Goal: Information Seeking & Learning: Learn about a topic

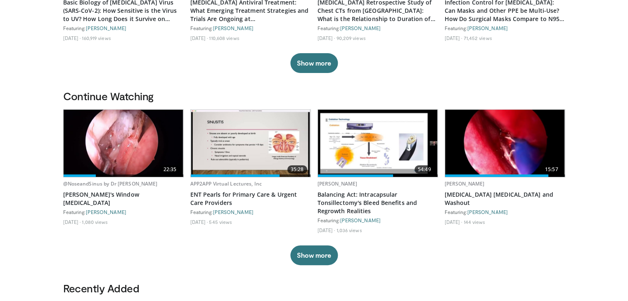
scroll to position [248, 0]
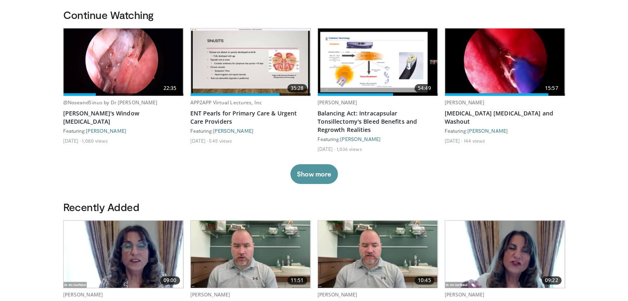
click at [319, 178] on button "Show more" at bounding box center [313, 174] width 47 height 20
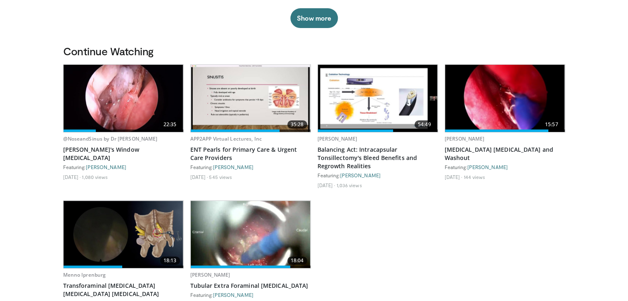
scroll to position [206, 0]
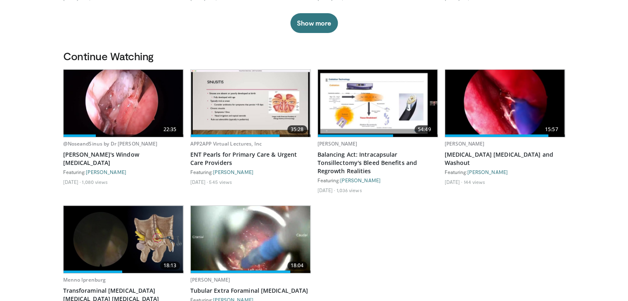
click at [381, 114] on img at bounding box center [378, 103] width 120 height 67
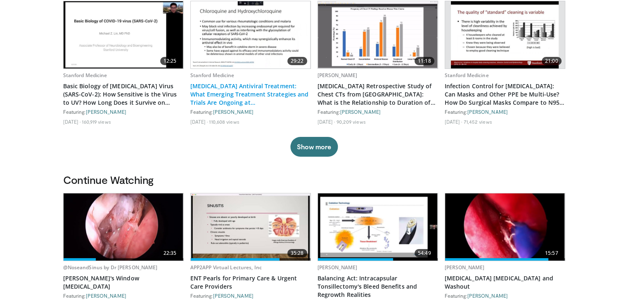
scroll to position [0, 0]
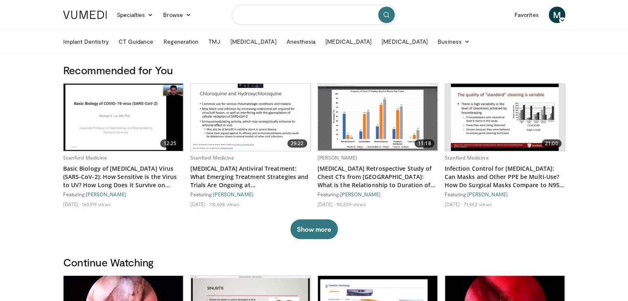
click at [312, 15] on input "Search topics, interventions" at bounding box center [313, 15] width 165 height 20
type input "**********"
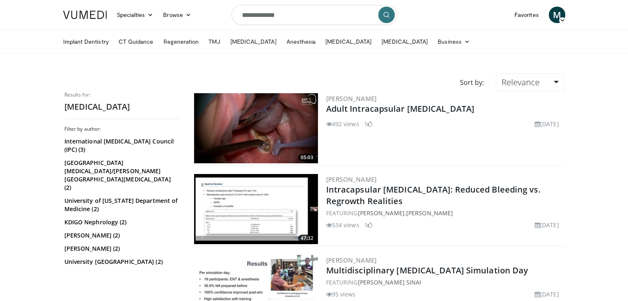
click at [268, 118] on img at bounding box center [256, 128] width 124 height 70
drag, startPoint x: 306, startPoint y: 17, endPoint x: 230, endPoint y: 23, distance: 75.7
click at [230, 23] on nav "Specialties Adult & Family Medicine Allergy, Asthma, Immunology Anesthesiology …" at bounding box center [314, 15] width 512 height 30
type input "******"
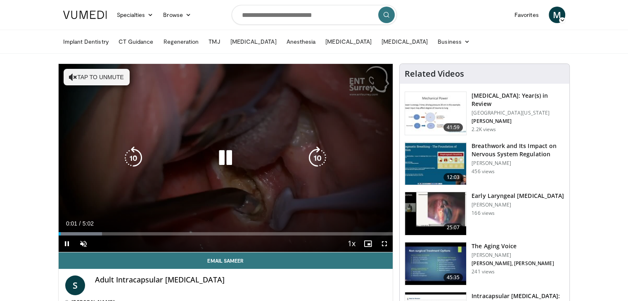
click at [108, 76] on button "Tap to unmute" at bounding box center [97, 77] width 66 height 17
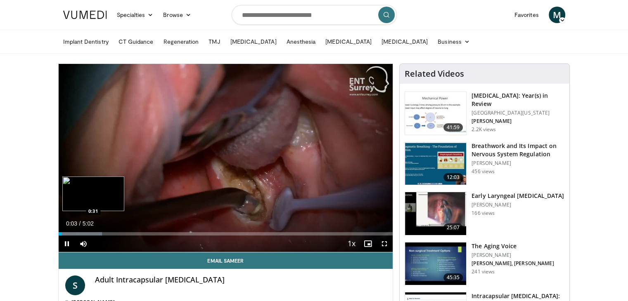
click at [92, 231] on div "Loaded : 13.09% 0:03 0:31" at bounding box center [226, 232] width 334 height 8
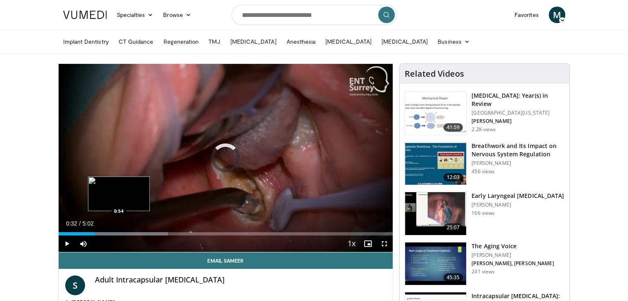
click at [118, 231] on div "Loaded : 32.76% 0:32 0:54" at bounding box center [226, 232] width 334 height 8
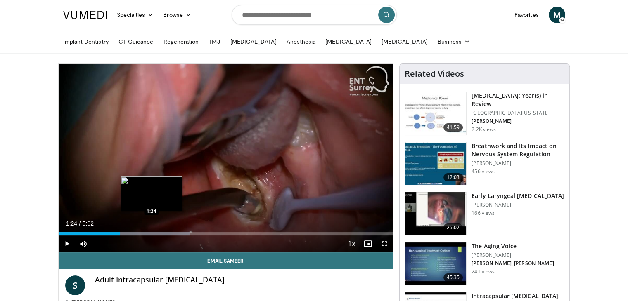
click at [151, 229] on div "Loaded : 39.32% 0:55 1:24" at bounding box center [226, 232] width 334 height 8
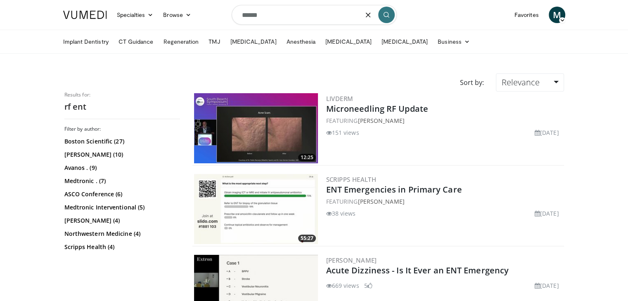
drag, startPoint x: 272, startPoint y: 17, endPoint x: 215, endPoint y: 22, distance: 57.2
click at [215, 22] on nav "Specialties Adult & Family Medicine Allergy, Asthma, Immunology Anesthesiology …" at bounding box center [314, 15] width 512 height 30
type input "**********"
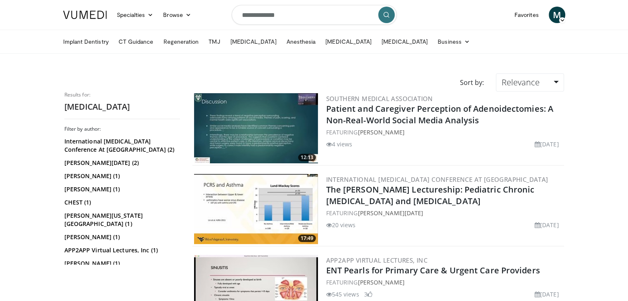
click at [240, 132] on img at bounding box center [256, 128] width 124 height 70
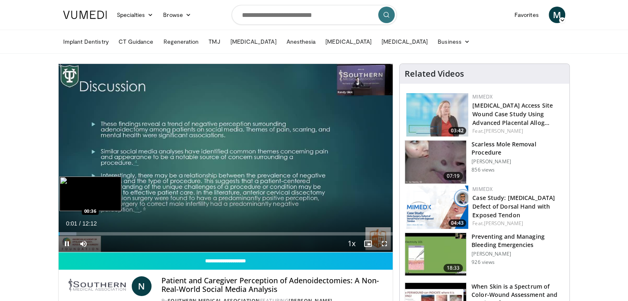
click at [74, 231] on div "Loaded : 5.40% 00:01 00:36" at bounding box center [226, 232] width 334 height 8
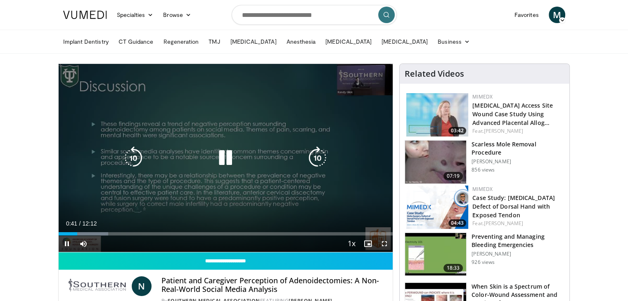
click at [229, 150] on icon "Video Player" at bounding box center [225, 157] width 23 height 23
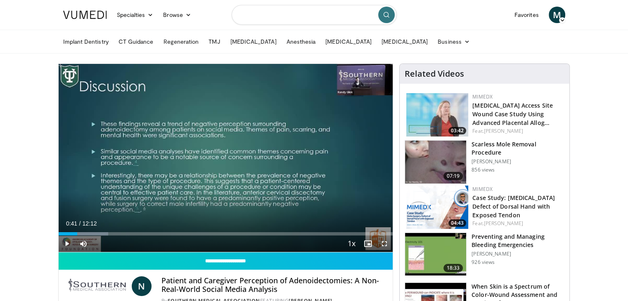
click at [324, 17] on input "Search topics, interventions" at bounding box center [313, 15] width 165 height 20
type input "**********"
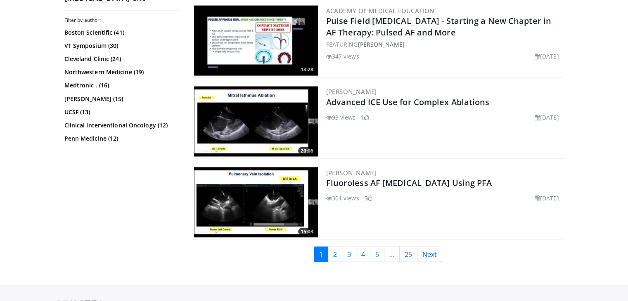
scroll to position [1485, 0]
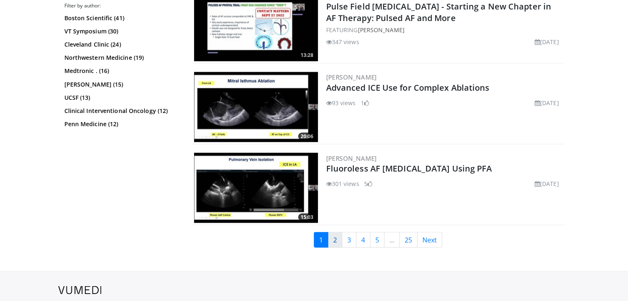
click at [339, 232] on link "2" at bounding box center [335, 240] width 14 height 16
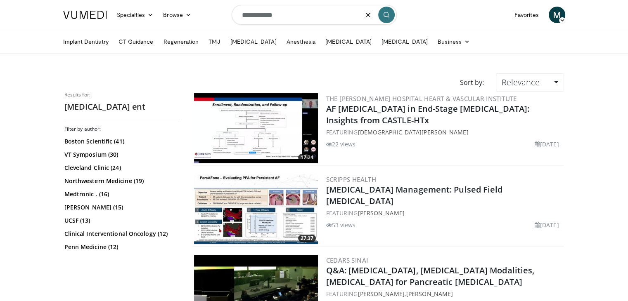
drag, startPoint x: 264, startPoint y: 14, endPoint x: 216, endPoint y: 19, distance: 48.1
click at [216, 19] on nav "Specialties Adult & Family Medicine Allergy, Asthma, Immunology Anesthesiology …" at bounding box center [314, 15] width 512 height 30
type input "**********"
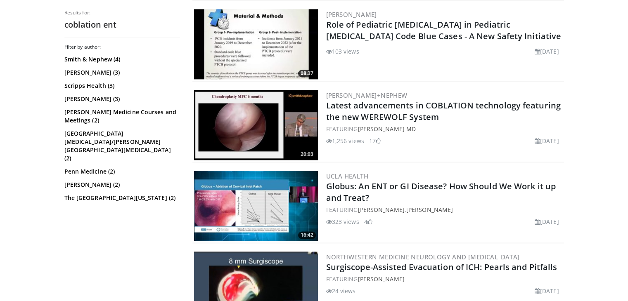
scroll to position [1155, 0]
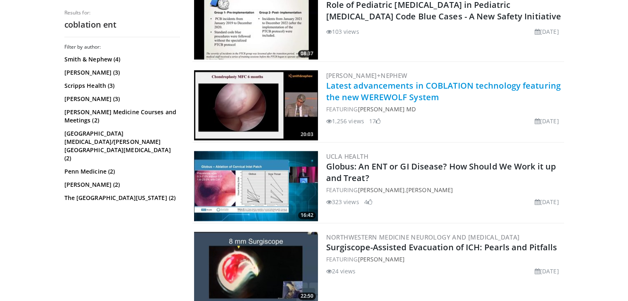
click at [418, 93] on link "Latest advancements in COBLATION technology featuring the new WEREWOLF System" at bounding box center [443, 91] width 234 height 23
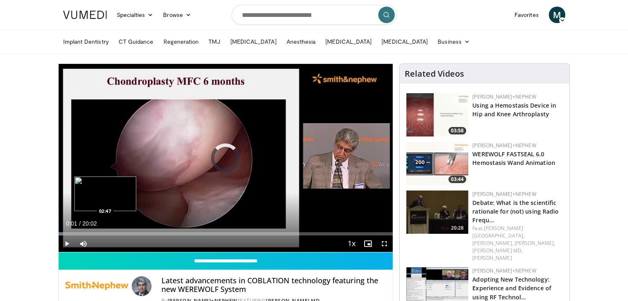
click at [105, 230] on div "Loaded : 3.29% 00:01 02:47" at bounding box center [226, 232] width 334 height 8
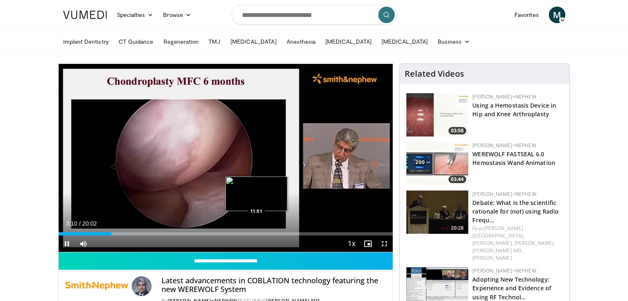
click at [256, 228] on div "Loaded : 20.79% 03:10 11:51" at bounding box center [226, 232] width 334 height 8
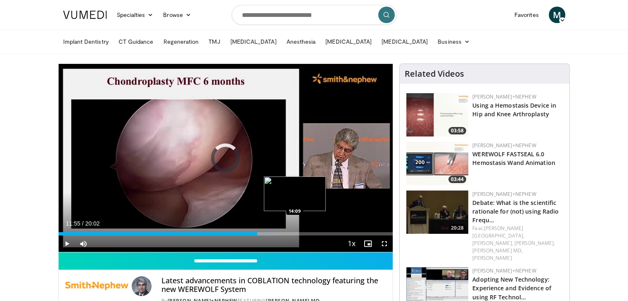
click at [294, 230] on div "Loaded : 64.85% 11:55 14:09" at bounding box center [226, 232] width 334 height 8
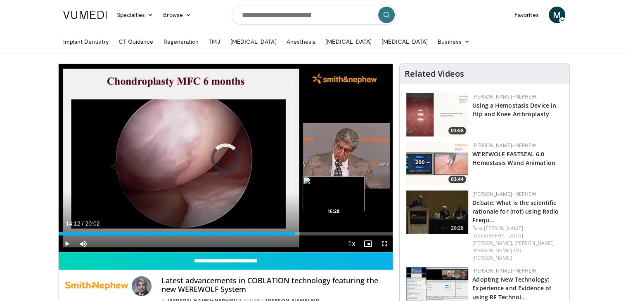
click at [333, 235] on div "Loaded : 72.33% 14:12 16:28" at bounding box center [226, 233] width 334 height 3
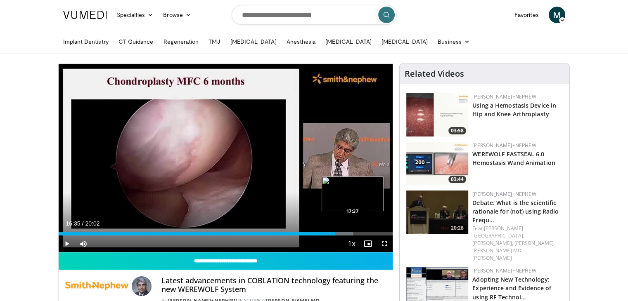
click at [352, 234] on div "Progress Bar" at bounding box center [342, 233] width 22 height 3
click at [368, 233] on div "Loaded : 88.96% 18:33 18:33" at bounding box center [226, 233] width 334 height 3
click at [378, 232] on div "Loaded : 93.12% 18:34 19:10" at bounding box center [226, 233] width 334 height 3
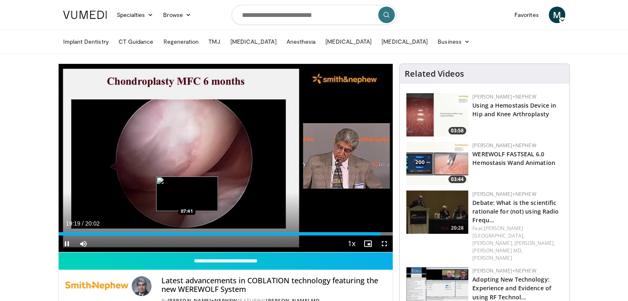
click at [186, 233] on div "19:19" at bounding box center [220, 233] width 322 height 3
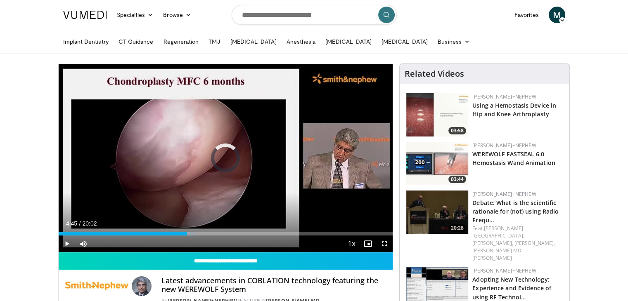
click at [137, 233] on div "07:43" at bounding box center [123, 233] width 129 height 3
click at [89, 232] on div "04:47" at bounding box center [99, 233] width 80 height 3
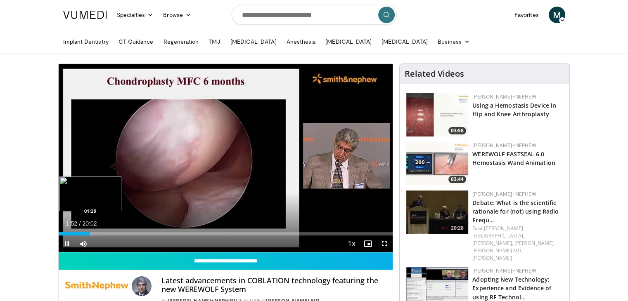
click at [83, 231] on div "Loaded : 11.64% 01:52 01:29" at bounding box center [226, 232] width 334 height 8
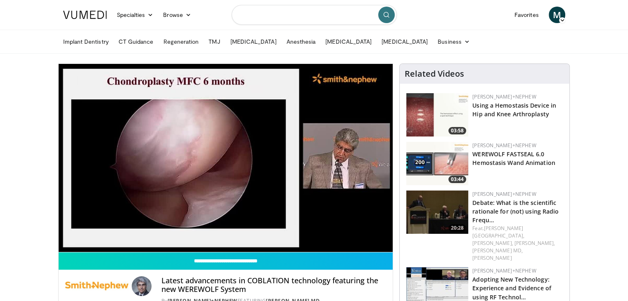
click at [312, 17] on input "Search topics, interventions" at bounding box center [313, 15] width 165 height 20
type input "**********"
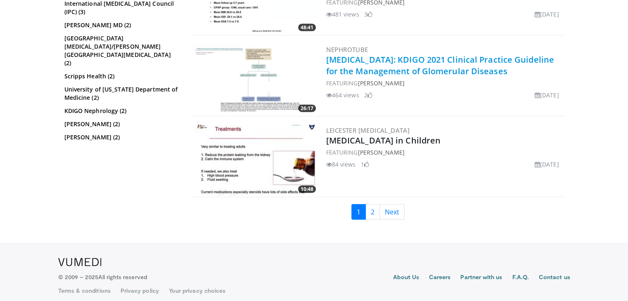
scroll to position [1911, 0]
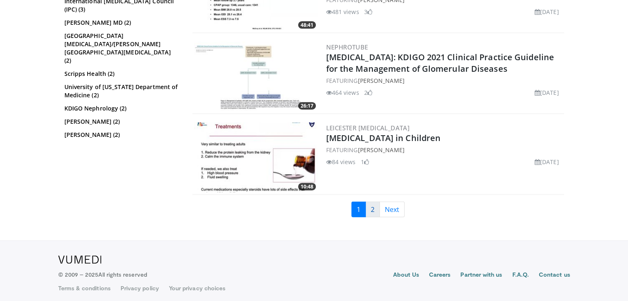
click at [375, 205] on link "2" at bounding box center [372, 210] width 14 height 16
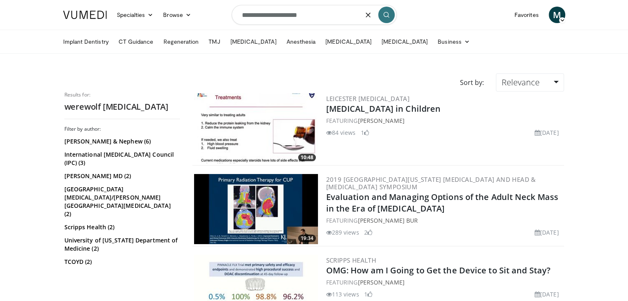
drag, startPoint x: 287, startPoint y: 18, endPoint x: 226, endPoint y: 17, distance: 60.6
click at [226, 17] on nav "Specialties Adult & Family Medicine Allergy, Asthma, Immunology Anesthesiology …" at bounding box center [314, 15] width 512 height 30
type input "**********"
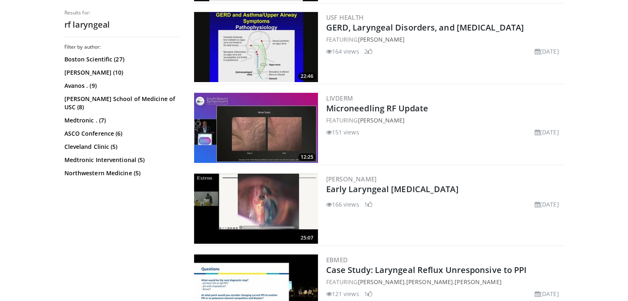
scroll to position [248, 0]
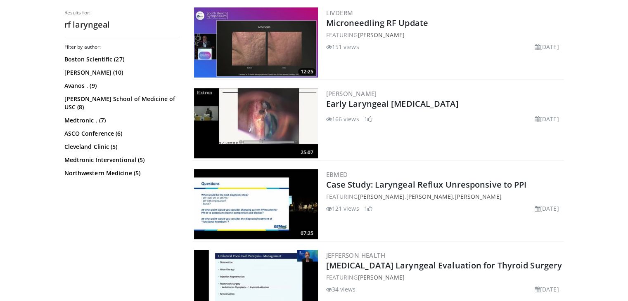
click at [286, 105] on img at bounding box center [256, 123] width 124 height 70
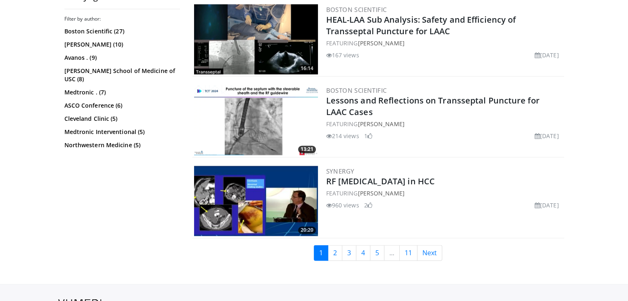
scroll to position [1347, 0]
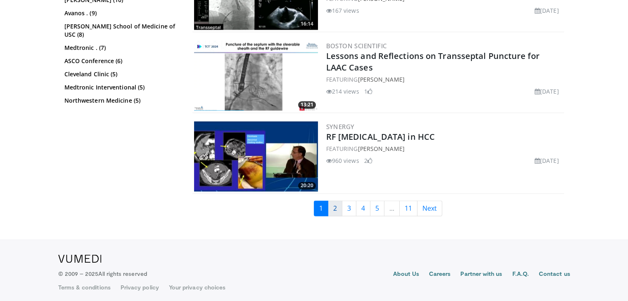
click at [337, 203] on link "2" at bounding box center [335, 209] width 14 height 16
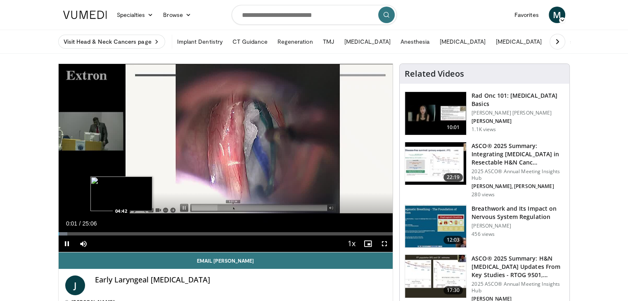
click at [121, 228] on div "Loaded : 2.65% 00:01 04:42" at bounding box center [226, 232] width 334 height 8
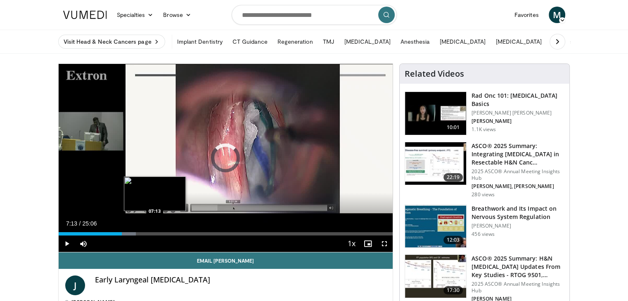
click at [154, 229] on div "Loaded : 23.20% 04:45 07:13" at bounding box center [226, 232] width 334 height 8
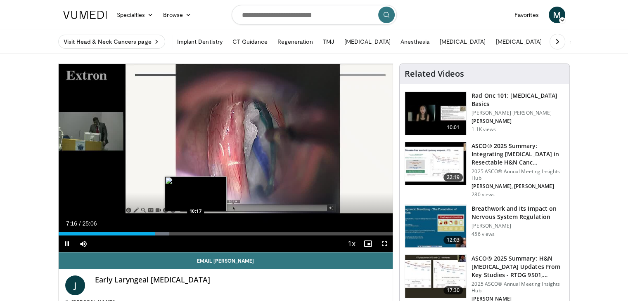
click at [195, 232] on div "Loaded : 33.14% 07:16 10:17" at bounding box center [226, 233] width 334 height 3
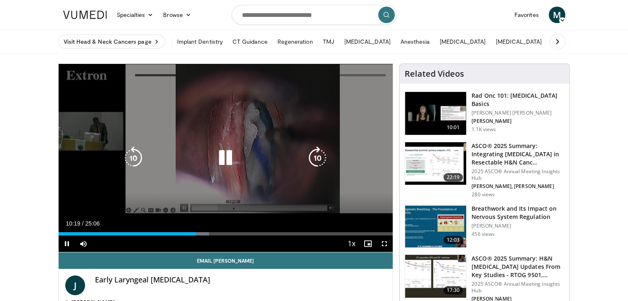
click at [217, 231] on video-js "**********" at bounding box center [226, 158] width 334 height 189
click at [222, 162] on icon "Video Player" at bounding box center [225, 157] width 23 height 23
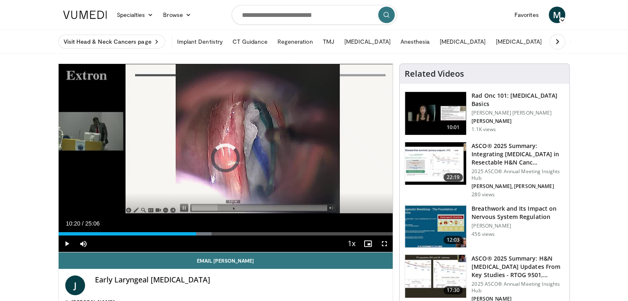
click at [243, 234] on div "Loaded : 45.74% 10:20 13:53" at bounding box center [226, 233] width 334 height 3
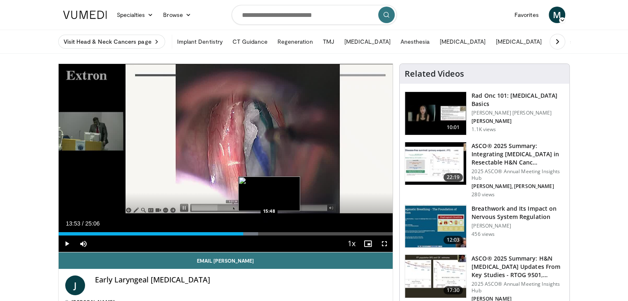
click at [269, 230] on div "Loaded : 59.66% 13:53 15:48" at bounding box center [226, 232] width 334 height 8
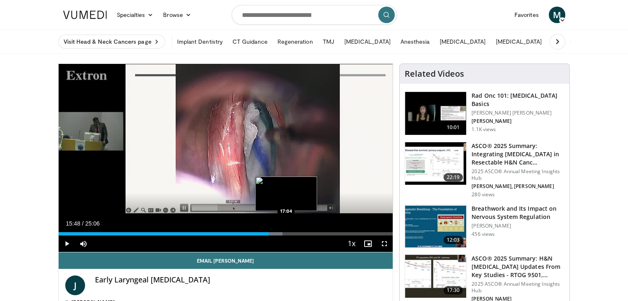
click at [285, 231] on div "Loaded : 66.95% 15:48 17:04" at bounding box center [226, 232] width 334 height 8
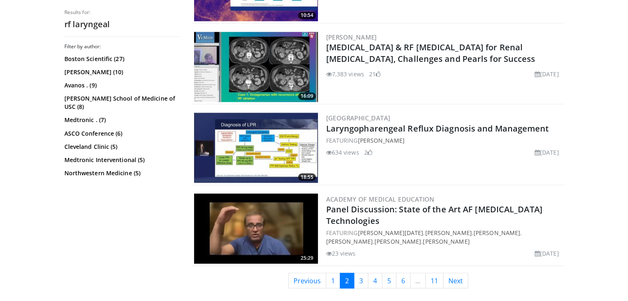
scroll to position [1516, 0]
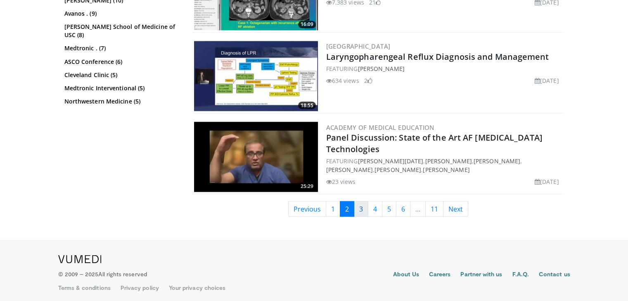
click at [362, 205] on link "3" at bounding box center [361, 209] width 14 height 16
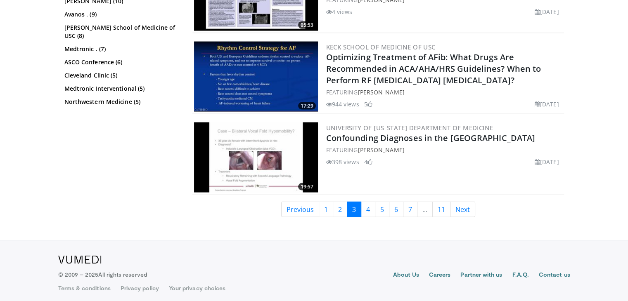
scroll to position [1685, 0]
click at [372, 204] on link "4" at bounding box center [368, 209] width 14 height 16
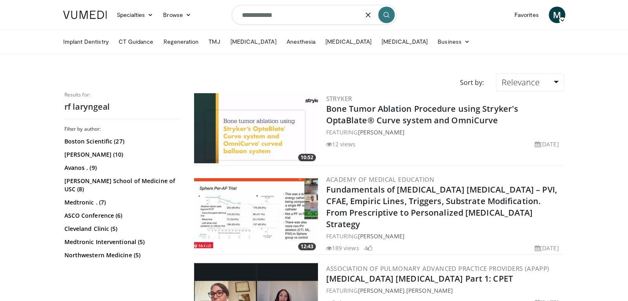
drag, startPoint x: 278, startPoint y: 18, endPoint x: 219, endPoint y: 18, distance: 59.4
click at [219, 18] on nav "Specialties Adult & Family Medicine Allergy, Asthma, Immunology Anesthesiology …" at bounding box center [314, 15] width 512 height 30
type input "**********"
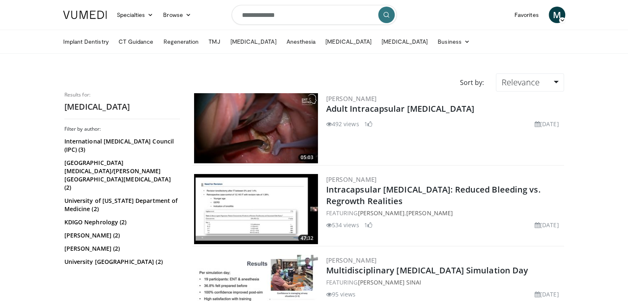
click at [262, 124] on img at bounding box center [256, 128] width 124 height 70
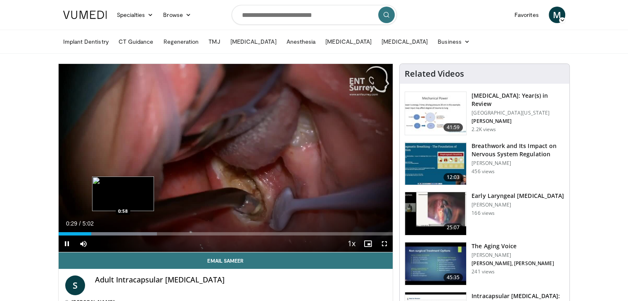
click at [122, 230] on div "Loaded : 29.49% 0:29 0:58" at bounding box center [226, 232] width 334 height 8
click at [111, 234] on div "Loaded : 45.88% 1:10 0:47" at bounding box center [226, 233] width 334 height 3
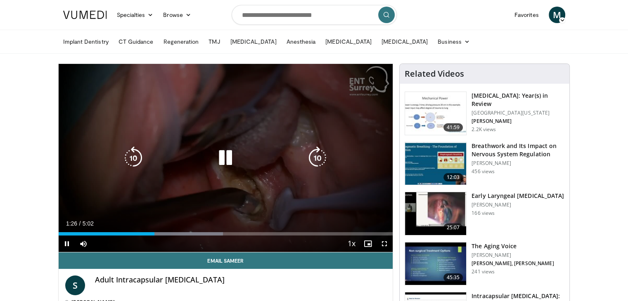
click at [215, 154] on icon "Video Player" at bounding box center [225, 157] width 23 height 23
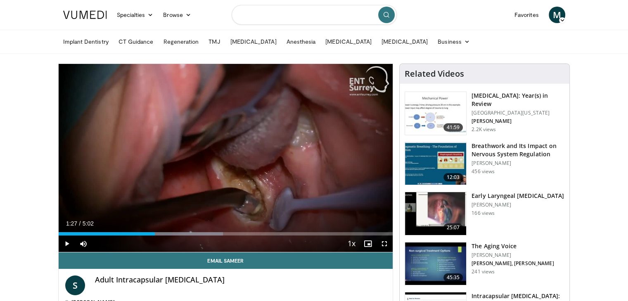
click at [276, 9] on input "Search topics, interventions" at bounding box center [313, 15] width 165 height 20
type input "**********"
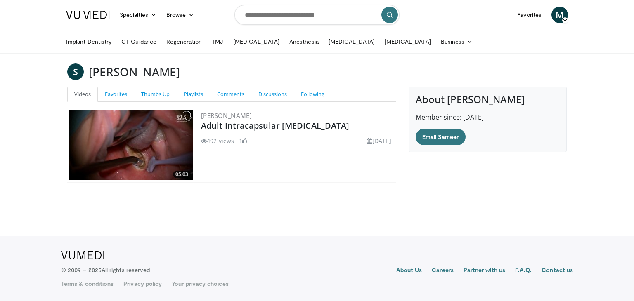
click at [137, 137] on img at bounding box center [131, 145] width 124 height 70
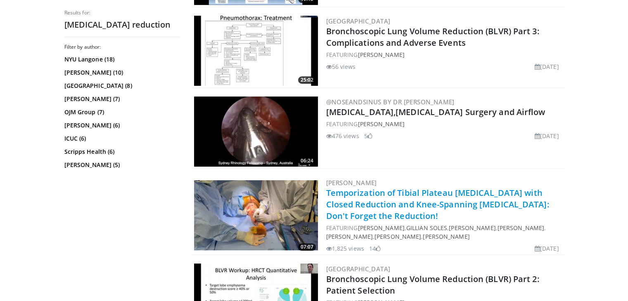
scroll to position [330, 0]
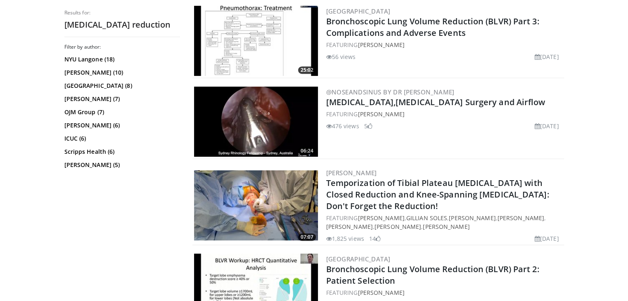
click at [264, 122] on img at bounding box center [256, 122] width 124 height 70
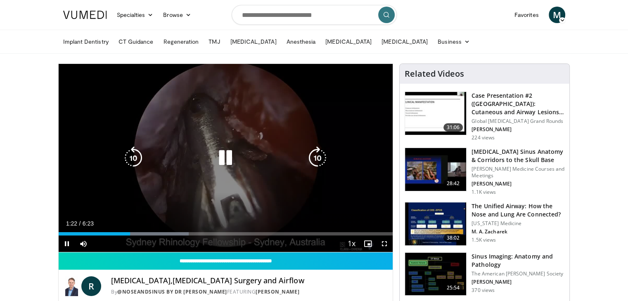
click at [226, 160] on icon "Video Player" at bounding box center [225, 157] width 23 height 23
drag, startPoint x: 383, startPoint y: 244, endPoint x: 383, endPoint y: 282, distance: 37.5
click at [383, 245] on span "Video Player" at bounding box center [384, 244] width 17 height 17
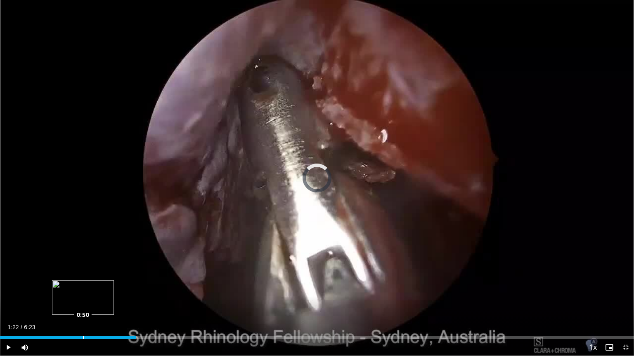
click at [83, 301] on div "Loaded : 0.00% 0:50 0:50" at bounding box center [317, 337] width 634 height 3
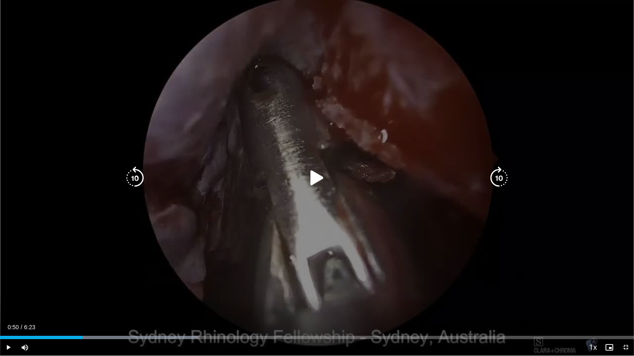
click at [313, 176] on icon "Video Player" at bounding box center [316, 178] width 23 height 23
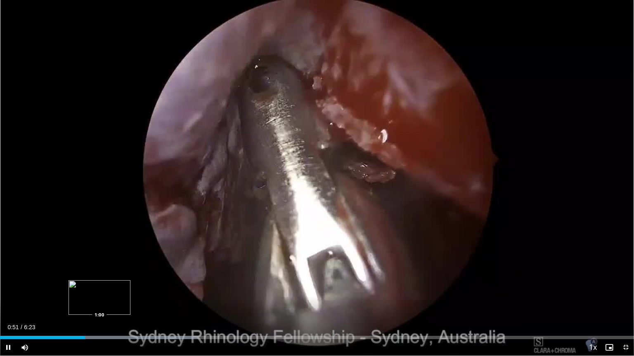
click at [99, 301] on div "Loaded : 31.20% 0:51 1:00" at bounding box center [317, 337] width 634 height 3
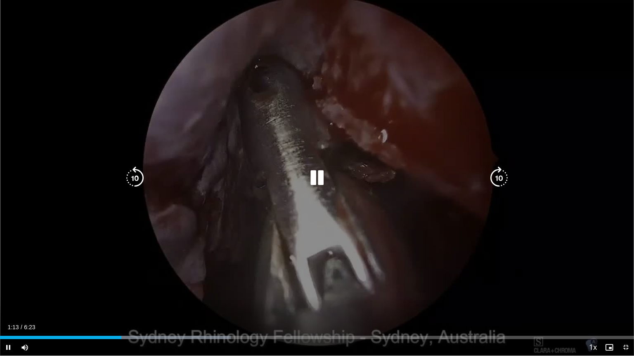
drag, startPoint x: 318, startPoint y: 177, endPoint x: 328, endPoint y: 177, distance: 9.9
click at [318, 178] on icon "Video Player" at bounding box center [316, 178] width 23 height 23
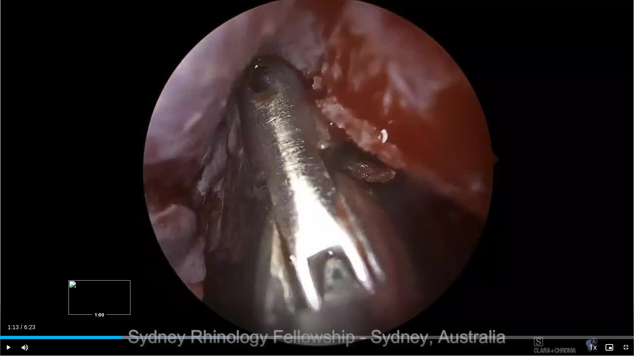
click at [97, 301] on div "Loaded : 36.40% 1:13 1:00" at bounding box center [317, 336] width 634 height 8
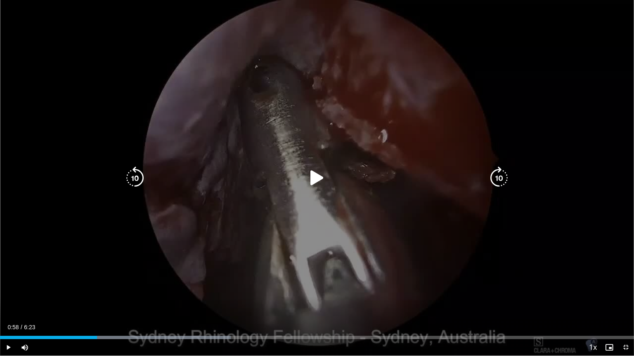
click at [316, 175] on icon "Video Player" at bounding box center [316, 178] width 23 height 23
click at [323, 177] on icon "Video Player" at bounding box center [316, 178] width 23 height 23
click at [318, 178] on icon "Video Player" at bounding box center [316, 178] width 23 height 23
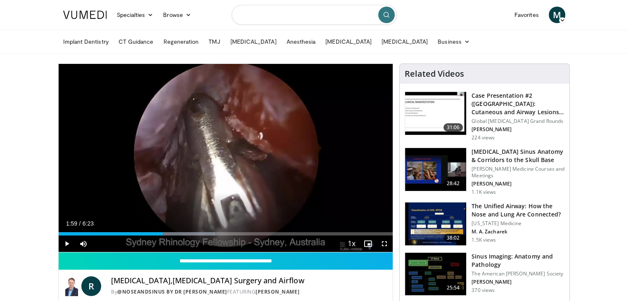
click at [300, 12] on input "Search topics, interventions" at bounding box center [313, 15] width 165 height 20
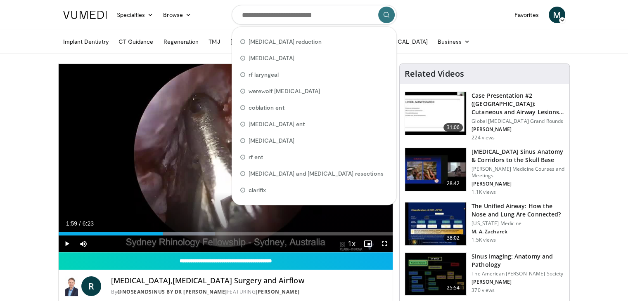
click at [475, 16] on nav "Specialties Adult & Family Medicine Allergy, Asthma, Immunology Anesthesiology …" at bounding box center [314, 15] width 512 height 30
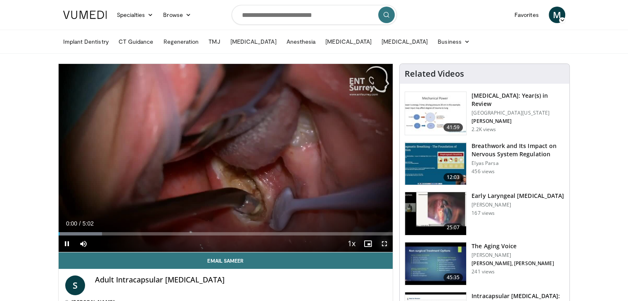
click at [384, 242] on span "Video Player" at bounding box center [384, 244] width 17 height 17
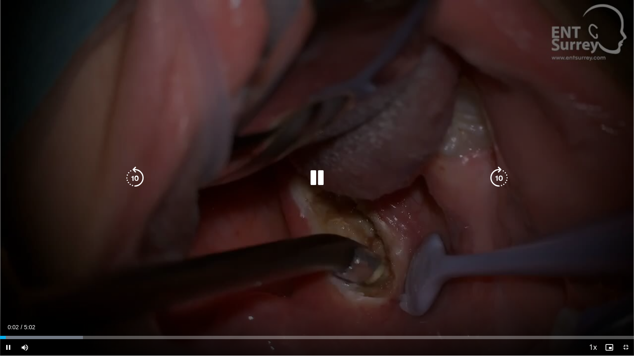
click at [73, 301] on div "Current Time 0:02 / Duration 5:02 Pause Skip Backward Skip Forward Mute Loaded …" at bounding box center [317, 348] width 634 height 17
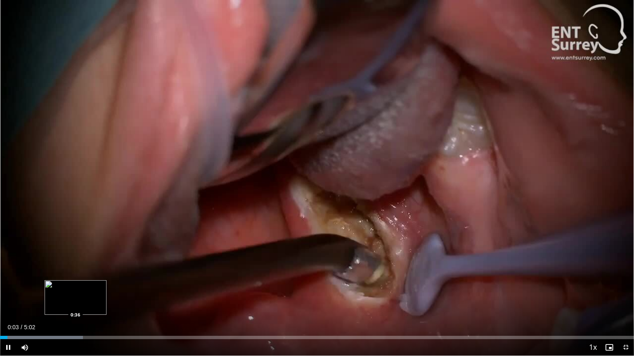
click at [75, 301] on div "Loaded : 13.09% 0:03 0:36" at bounding box center [317, 336] width 634 height 8
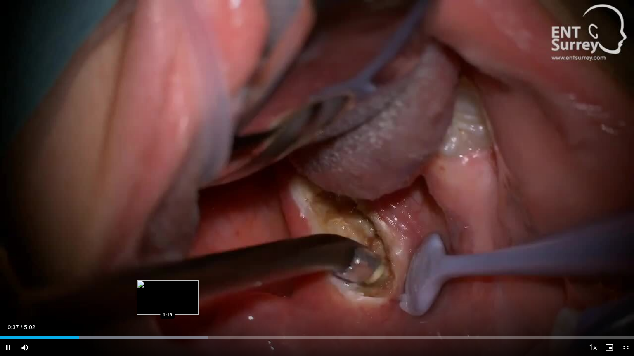
click at [168, 301] on div "Loaded : 32.76% 0:37 1:19" at bounding box center [317, 337] width 634 height 3
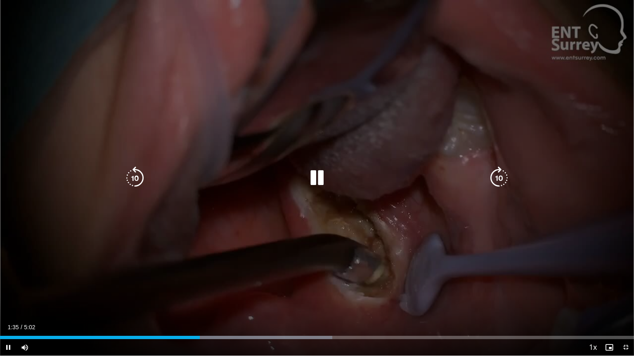
click at [324, 173] on icon "Video Player" at bounding box center [316, 178] width 23 height 23
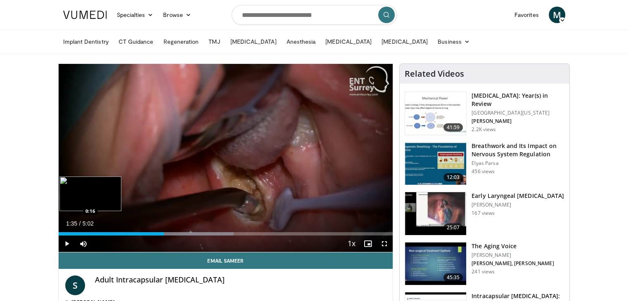
click at [76, 231] on div "Loaded : 52.44% 1:35 0:16" at bounding box center [226, 232] width 334 height 8
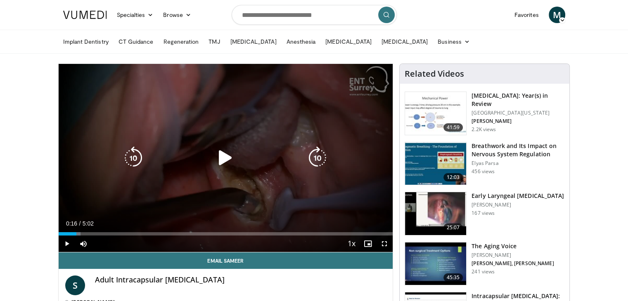
click at [223, 158] on icon "Video Player" at bounding box center [225, 157] width 23 height 23
drag, startPoint x: 230, startPoint y: 162, endPoint x: 236, endPoint y: 164, distance: 6.0
click at [230, 162] on icon "Video Player" at bounding box center [225, 157] width 23 height 23
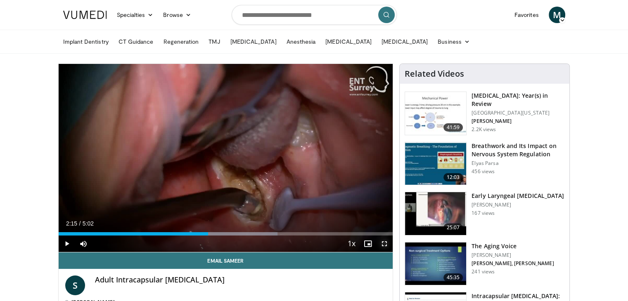
click at [383, 239] on span "Video Player" at bounding box center [384, 244] width 17 height 17
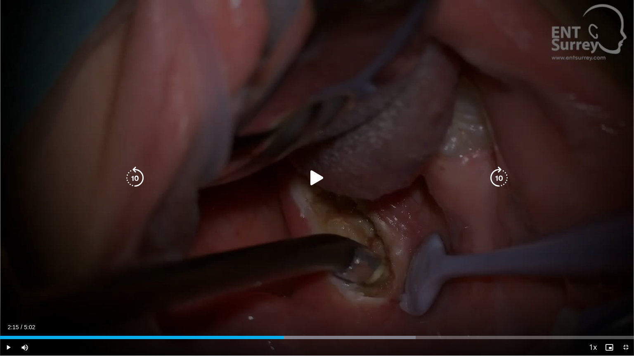
click at [314, 181] on icon "Video Player" at bounding box center [316, 178] width 23 height 23
click at [320, 179] on icon "Video Player" at bounding box center [316, 178] width 23 height 23
click at [307, 181] on icon "Video Player" at bounding box center [316, 178] width 23 height 23
click at [318, 177] on icon "Video Player" at bounding box center [316, 178] width 23 height 23
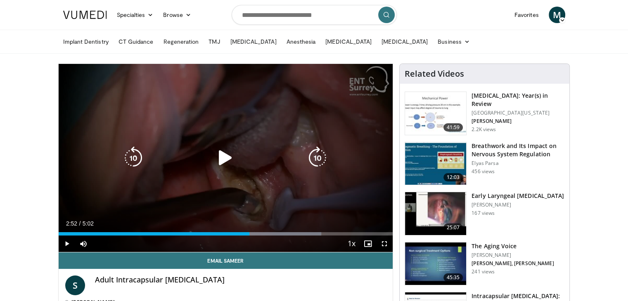
click at [223, 161] on icon "Video Player" at bounding box center [225, 157] width 23 height 23
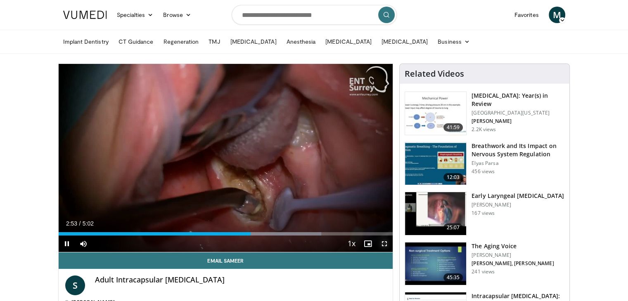
click at [382, 242] on span "Video Player" at bounding box center [384, 244] width 17 height 17
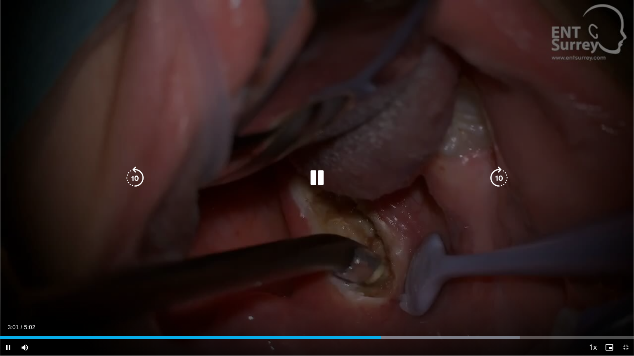
click at [317, 180] on icon "Video Player" at bounding box center [316, 178] width 23 height 23
click at [312, 178] on icon "Video Player" at bounding box center [316, 178] width 23 height 23
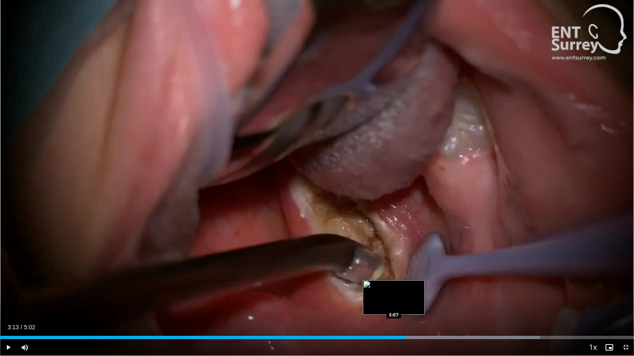
click at [394, 301] on div "Loaded : 85.23% 3:13 3:07" at bounding box center [317, 336] width 634 height 8
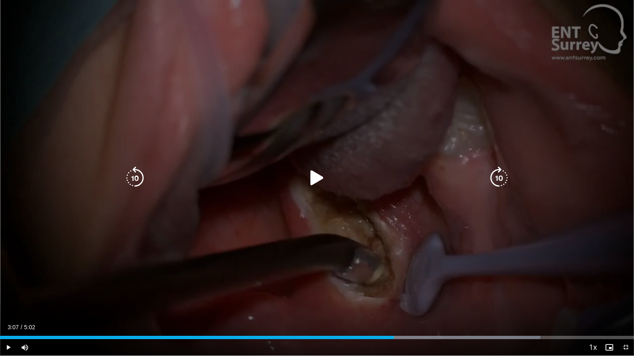
click at [316, 180] on icon "Video Player" at bounding box center [316, 178] width 23 height 23
click at [318, 180] on icon "Video Player" at bounding box center [316, 178] width 23 height 23
click at [310, 183] on icon "Video Player" at bounding box center [316, 178] width 23 height 23
click at [316, 175] on icon "Video Player" at bounding box center [316, 178] width 23 height 23
click at [319, 168] on icon "Video Player" at bounding box center [316, 178] width 23 height 23
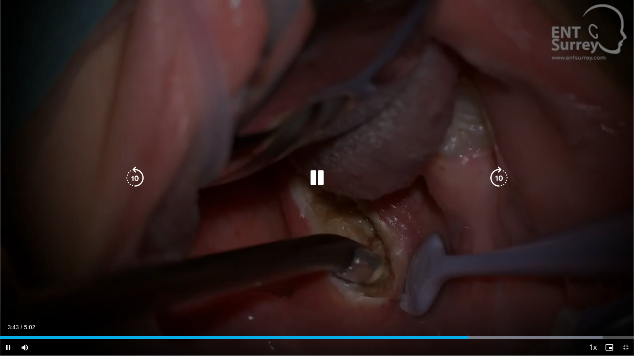
click at [318, 175] on icon "Video Player" at bounding box center [316, 178] width 23 height 23
click at [313, 177] on icon "Video Player" at bounding box center [316, 178] width 23 height 23
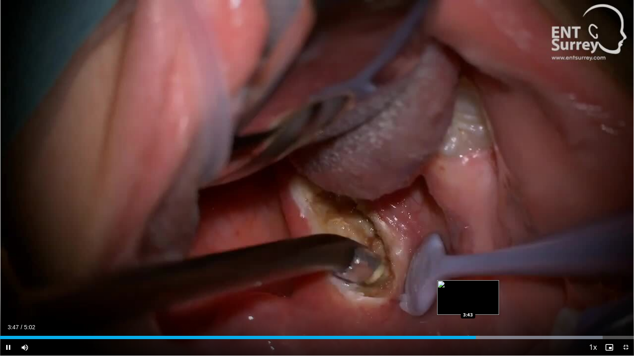
click at [468, 301] on div "Loaded : 95.07% 3:47 3:43" at bounding box center [317, 337] width 634 height 3
click at [465, 301] on div "3:42" at bounding box center [233, 337] width 466 height 3
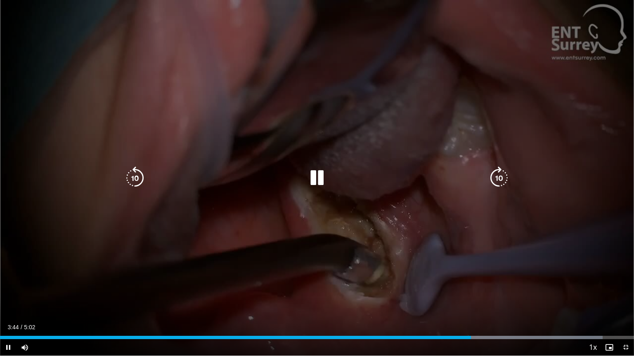
click at [315, 172] on icon "Video Player" at bounding box center [316, 178] width 23 height 23
click at [309, 177] on icon "Video Player" at bounding box center [316, 178] width 23 height 23
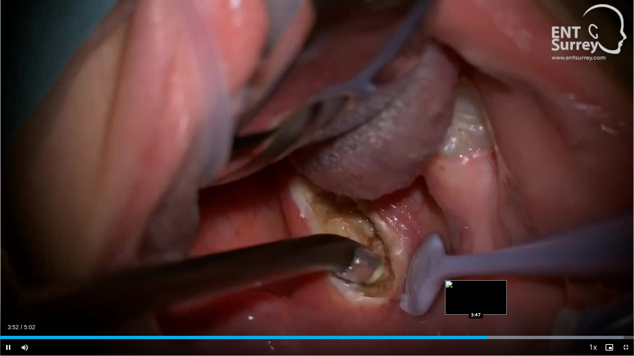
click at [476, 301] on div "Loaded : 98.35% 3:52 3:47" at bounding box center [317, 337] width 634 height 3
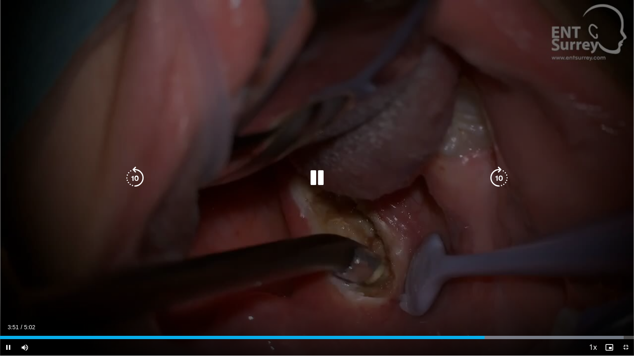
click at [319, 177] on icon "Video Player" at bounding box center [316, 178] width 23 height 23
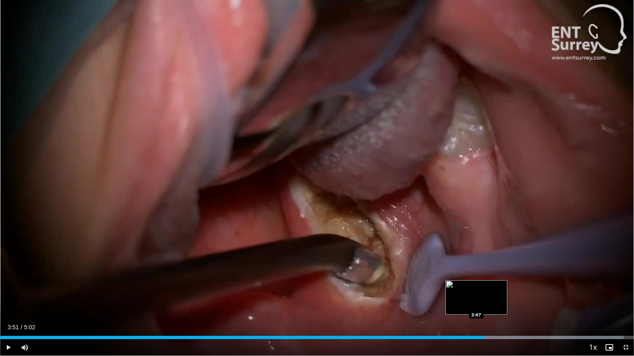
click at [475, 301] on div "Loaded : 98.35% 3:51 3:47" at bounding box center [317, 337] width 634 height 3
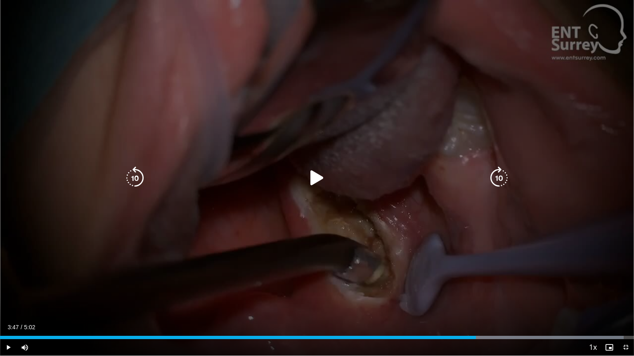
click at [315, 175] on icon "Video Player" at bounding box center [316, 178] width 23 height 23
click at [316, 177] on icon "Video Player" at bounding box center [316, 178] width 23 height 23
click at [314, 178] on icon "Video Player" at bounding box center [316, 178] width 23 height 23
click at [322, 175] on icon "Video Player" at bounding box center [316, 178] width 23 height 23
click at [318, 171] on icon "Video Player" at bounding box center [316, 178] width 23 height 23
